Goal: Navigation & Orientation: Find specific page/section

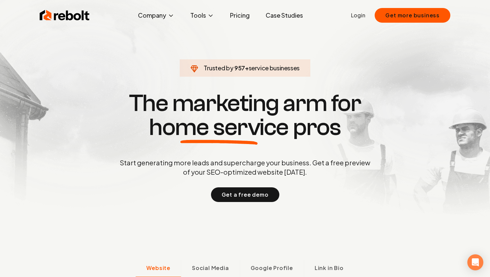
click at [237, 14] on link "Pricing" at bounding box center [240, 15] width 30 height 13
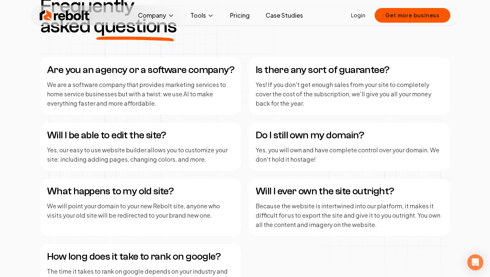
scroll to position [1001, 0]
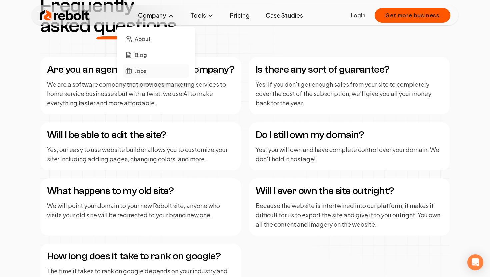
click at [146, 69] on span "Jobs" at bounding box center [141, 71] width 12 height 8
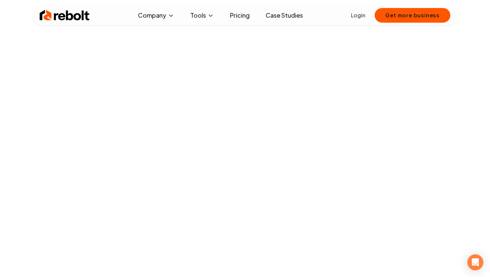
scroll to position [77, 0]
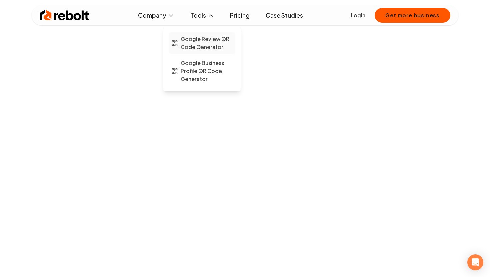
click at [211, 43] on span "Google Review QR Code Generator" at bounding box center [207, 43] width 52 height 16
